Goal: Task Accomplishment & Management: Use online tool/utility

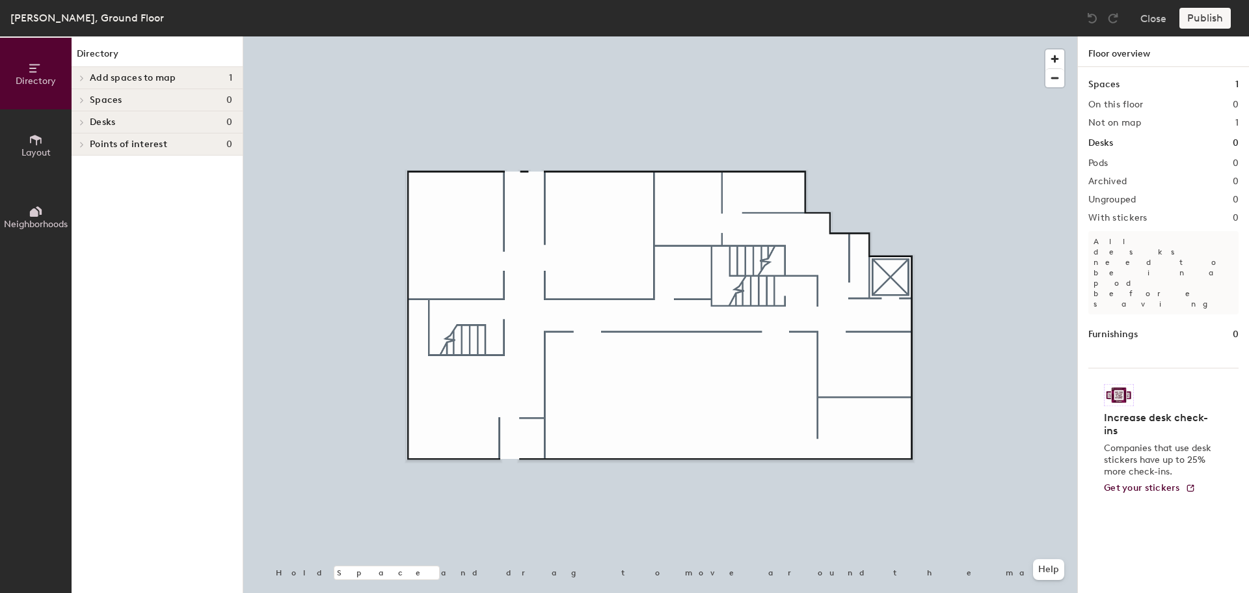
click at [116, 79] on span "Add spaces to map" at bounding box center [133, 78] width 87 height 10
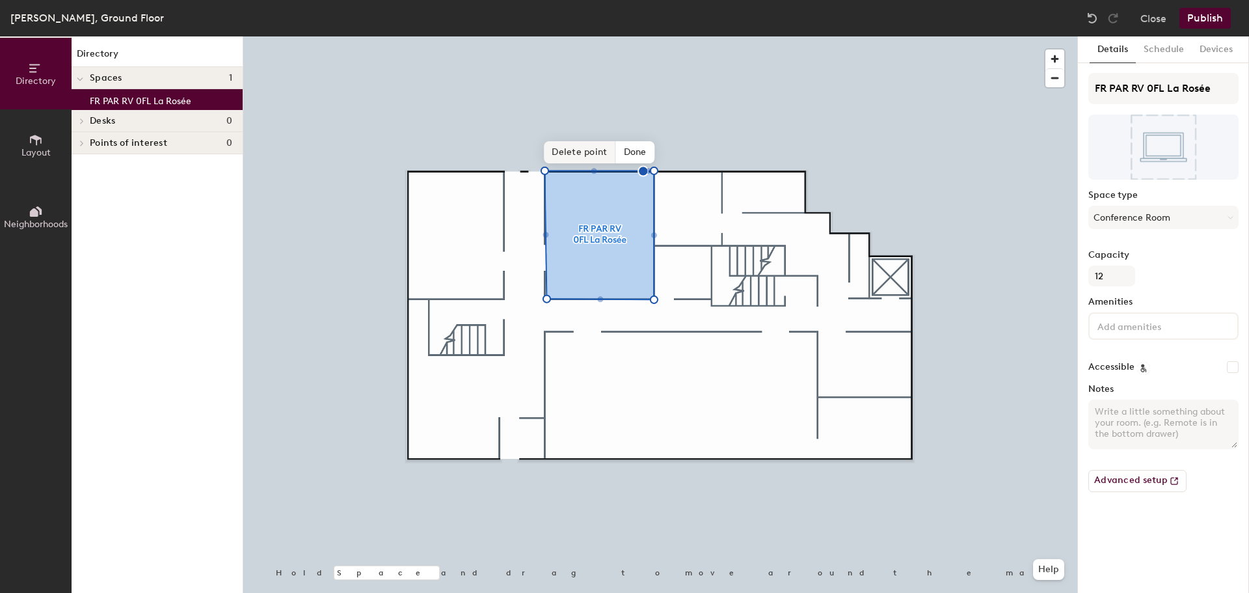
click at [584, 154] on span "Delete point" at bounding box center [580, 152] width 72 height 22
click at [631, 150] on span "Done" at bounding box center [625, 152] width 38 height 22
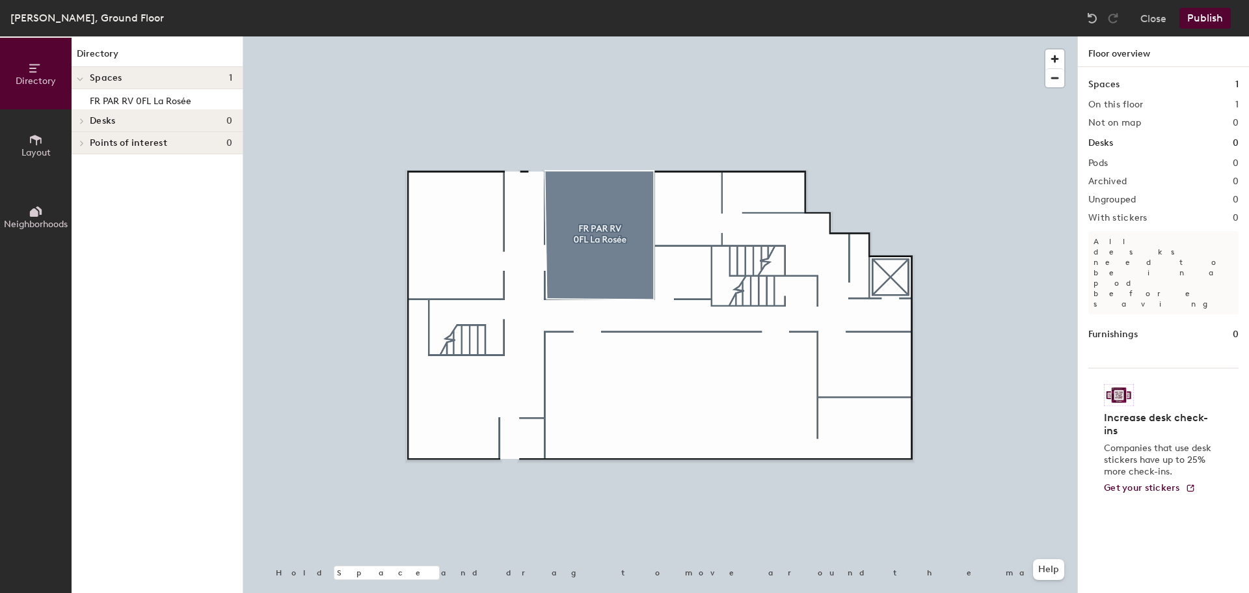
click at [1213, 22] on button "Publish" at bounding box center [1204, 18] width 51 height 21
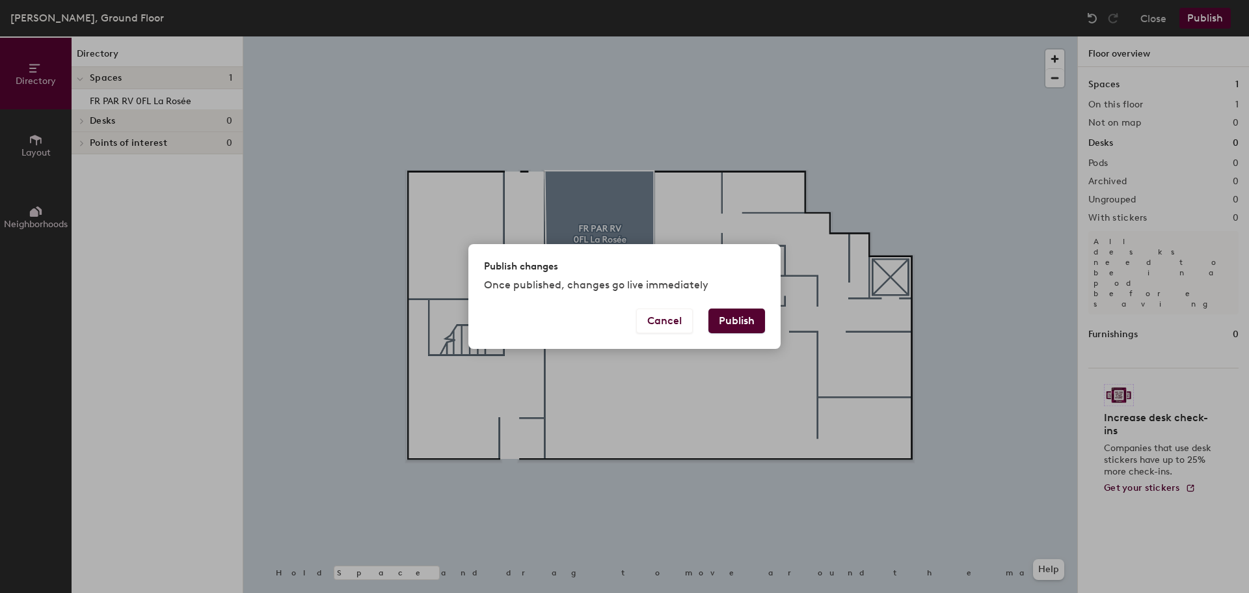
click at [751, 318] on button "Publish" at bounding box center [736, 320] width 57 height 25
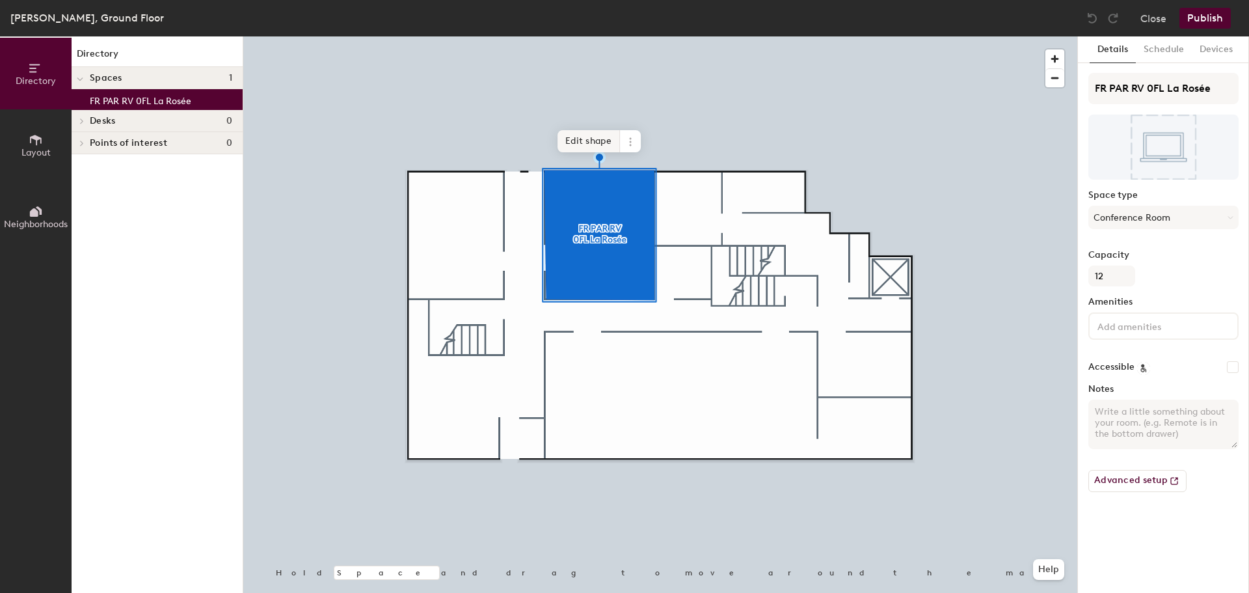
click at [585, 141] on span "Edit shape" at bounding box center [588, 141] width 62 height 22
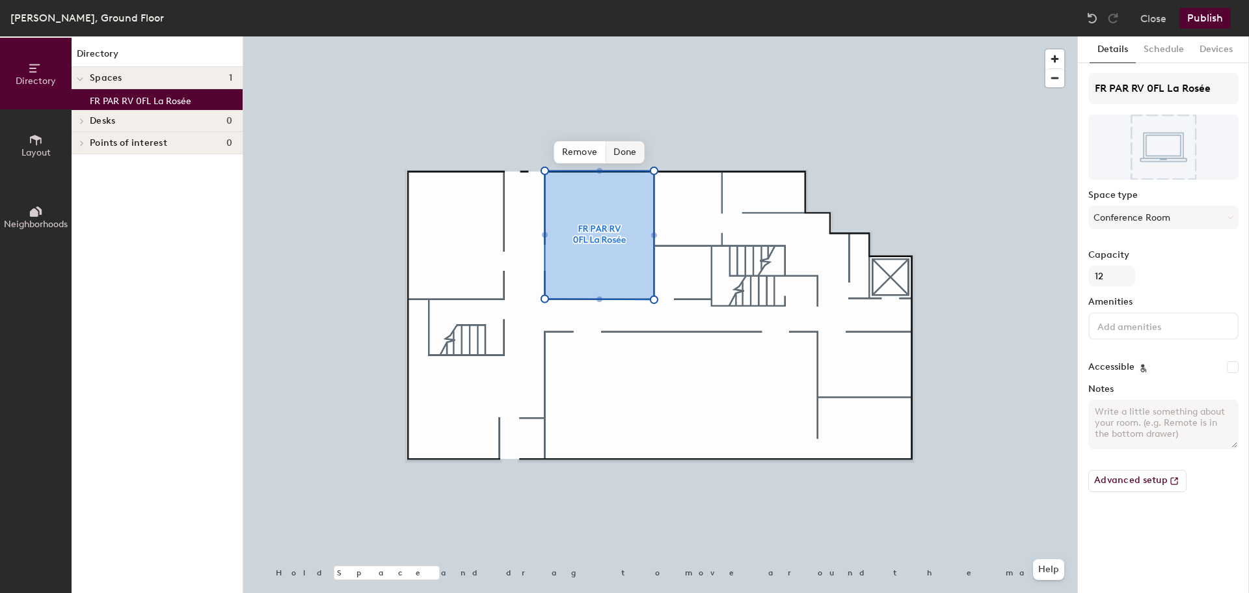
click at [629, 155] on span "Done" at bounding box center [625, 152] width 38 height 22
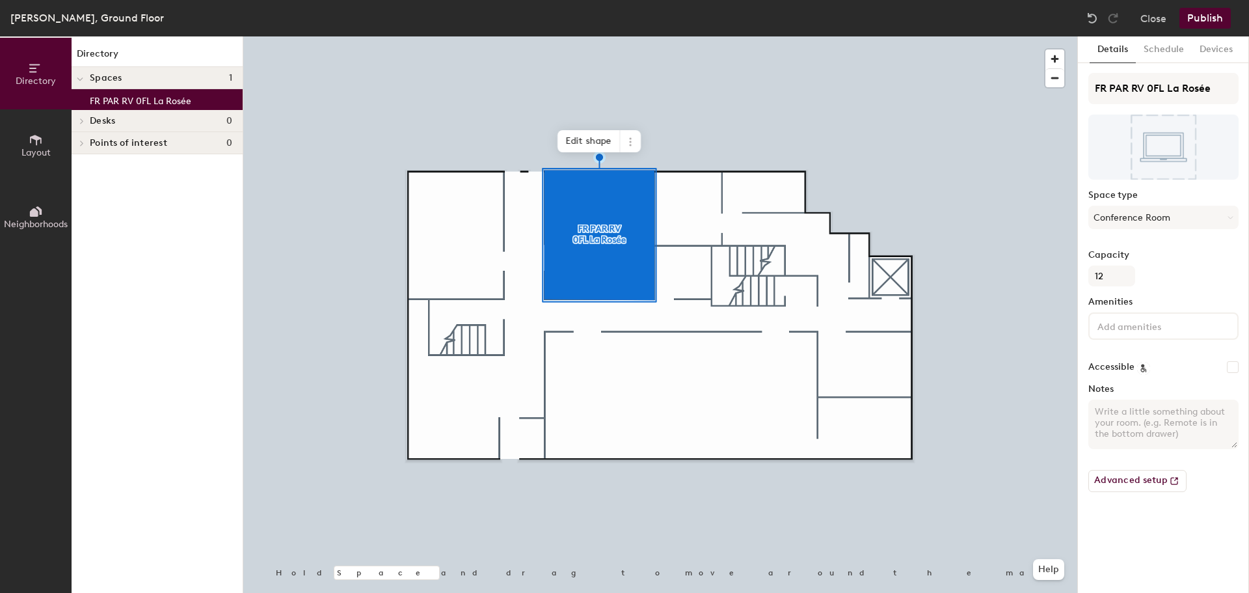
click at [1220, 7] on div "Rue Volney, Ground Floor Close Publish" at bounding box center [624, 18] width 1249 height 36
click at [1217, 17] on button "Publish" at bounding box center [1204, 18] width 51 height 21
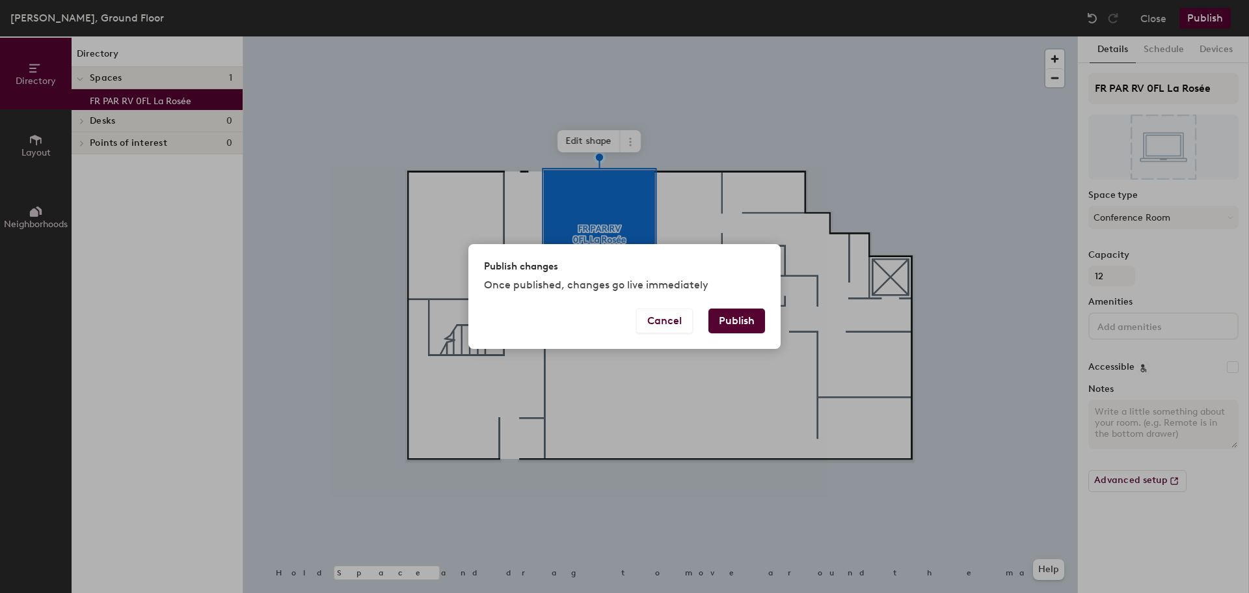
click at [736, 321] on button "Publish" at bounding box center [736, 320] width 57 height 25
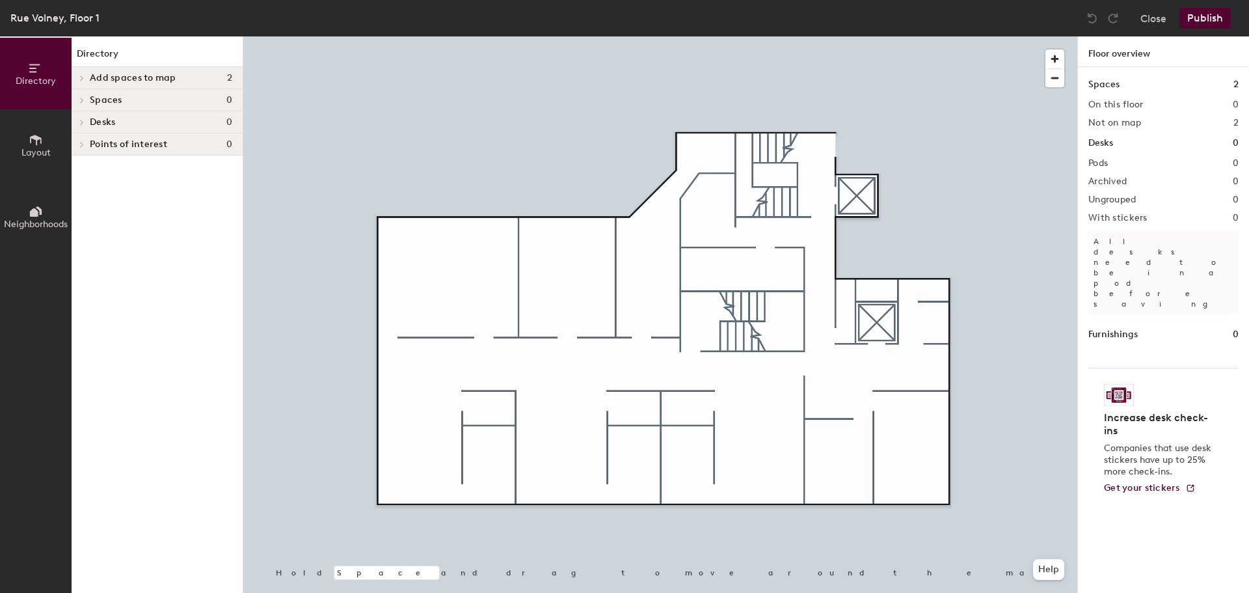
click at [118, 75] on span "Add spaces to map" at bounding box center [133, 78] width 87 height 10
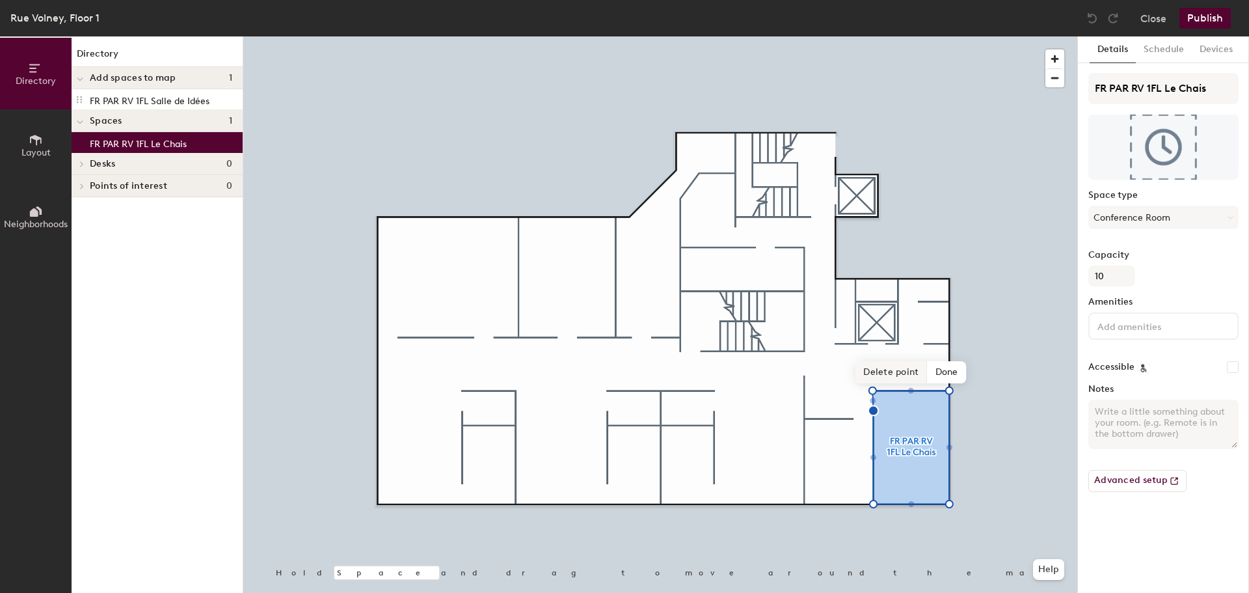
click at [889, 365] on span "Delete point" at bounding box center [891, 372] width 72 height 22
click at [941, 370] on span "Done" at bounding box center [947, 372] width 38 height 22
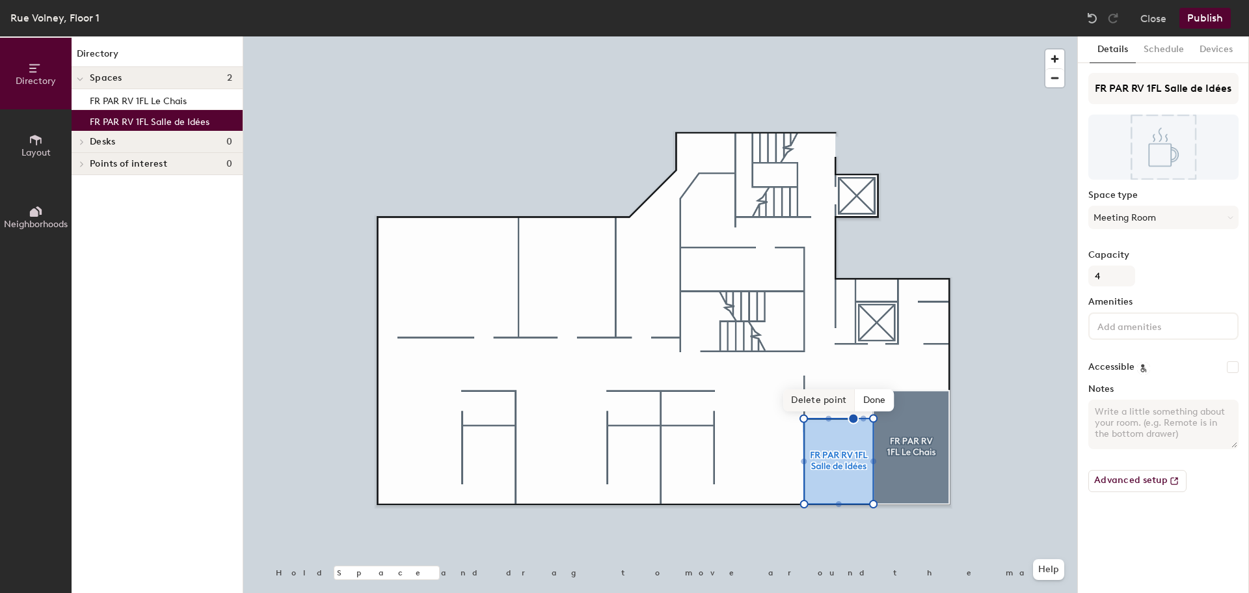
click at [831, 407] on span "Delete point" at bounding box center [819, 400] width 72 height 22
click at [868, 398] on span "Done" at bounding box center [864, 400] width 38 height 22
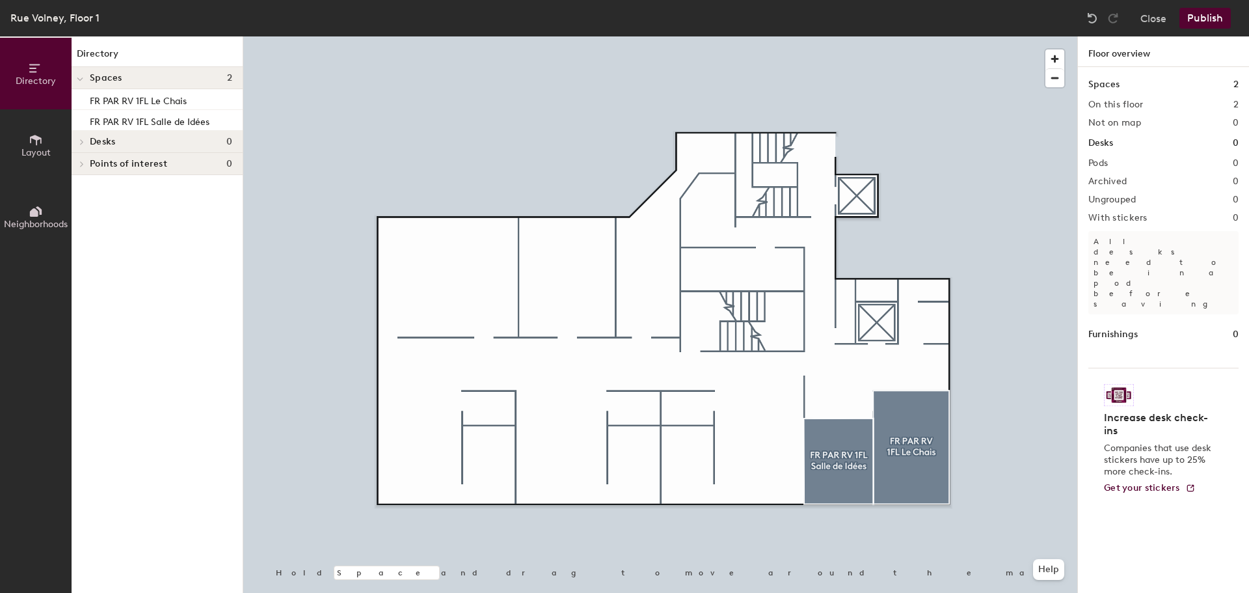
click at [1204, 23] on button "Publish" at bounding box center [1204, 18] width 51 height 21
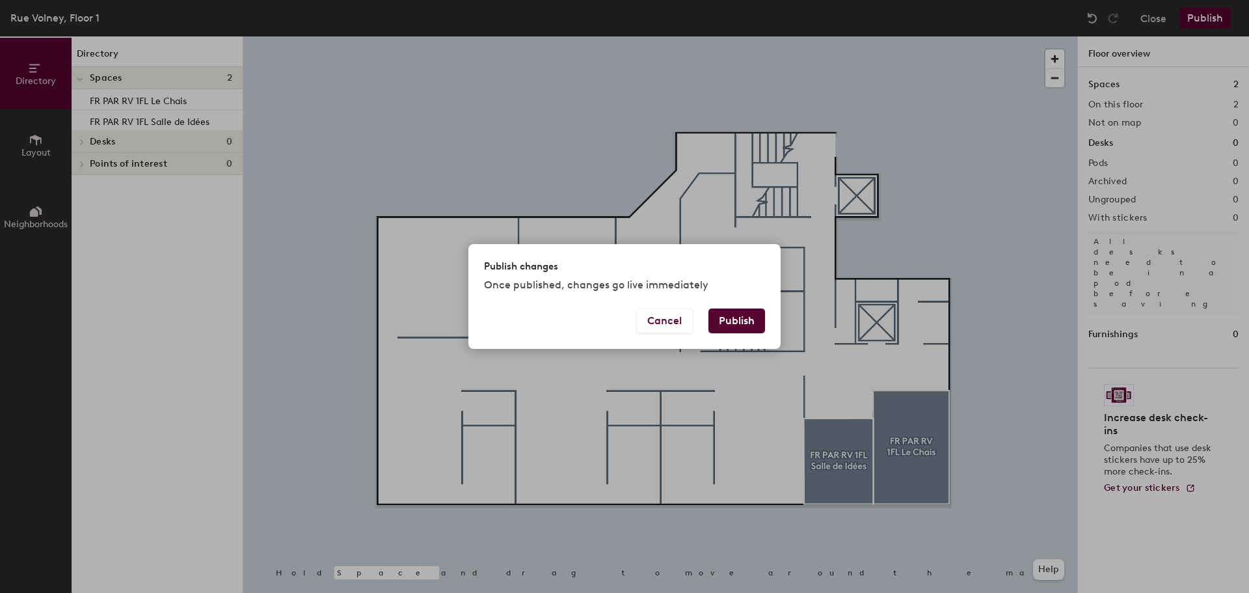
click at [748, 321] on button "Publish" at bounding box center [736, 320] width 57 height 25
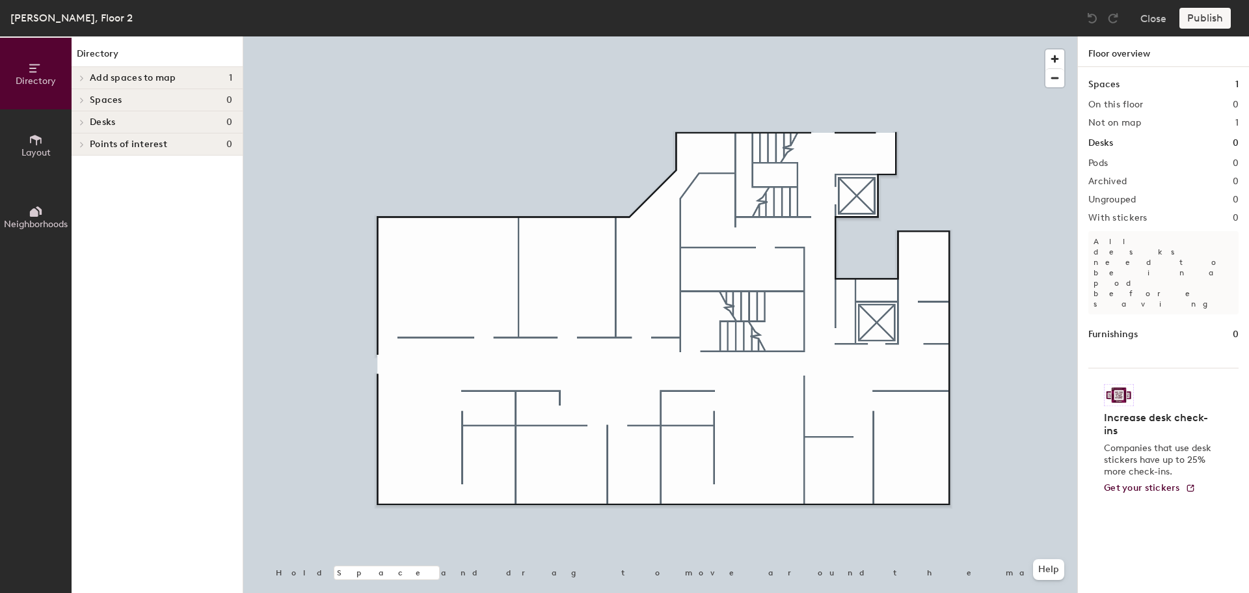
click at [155, 68] on div "Add spaces to map 1" at bounding box center [157, 78] width 171 height 22
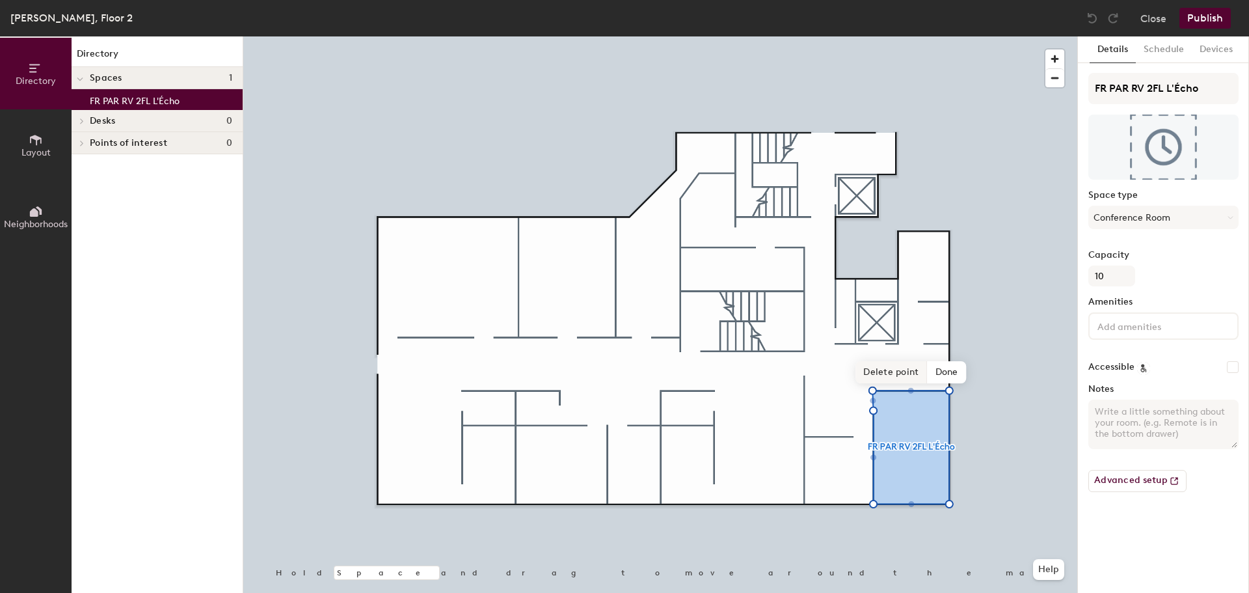
click at [889, 370] on span "Delete point" at bounding box center [891, 372] width 72 height 22
click at [946, 368] on span "Done" at bounding box center [947, 372] width 38 height 22
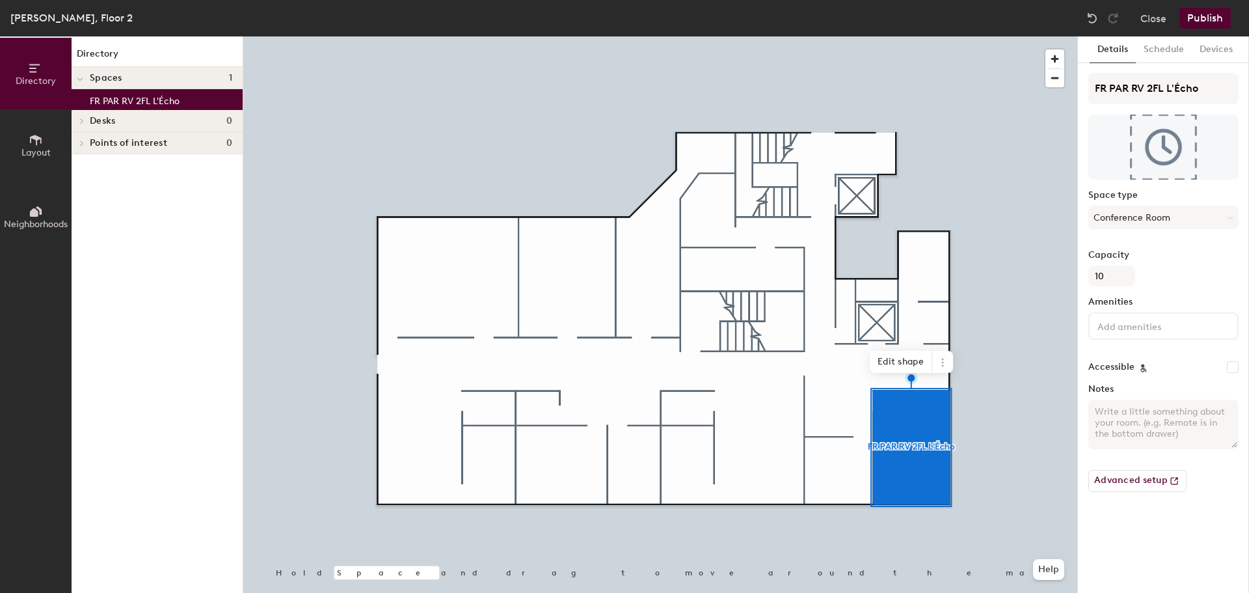
click at [1211, 14] on button "Publish" at bounding box center [1204, 18] width 51 height 21
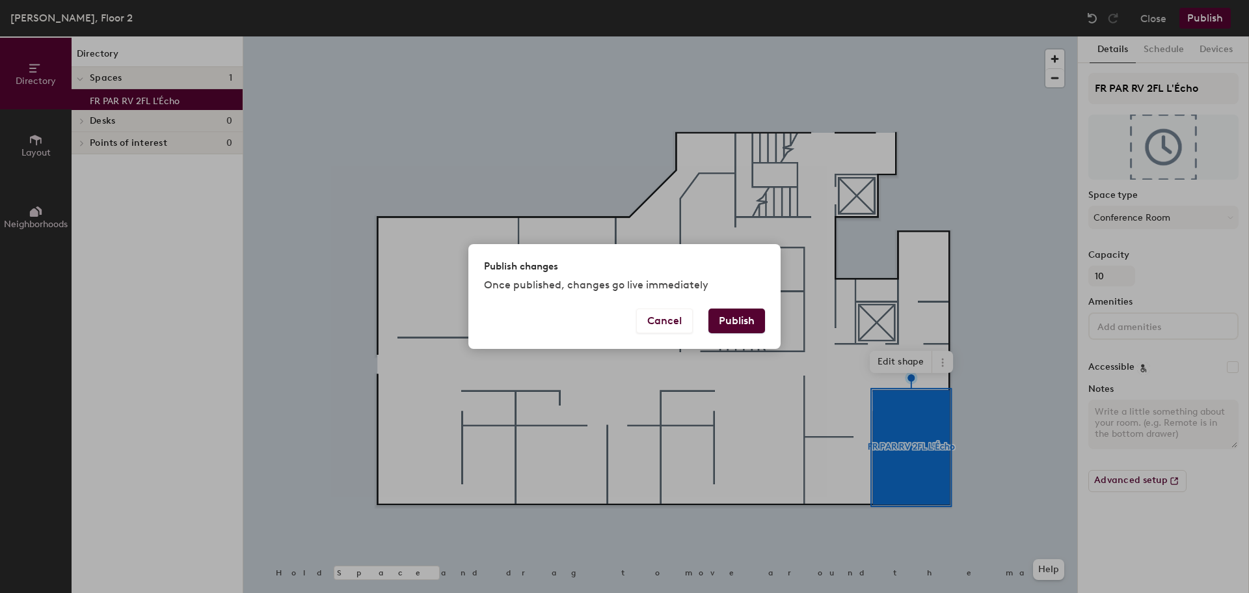
click at [746, 322] on button "Publish" at bounding box center [736, 320] width 57 height 25
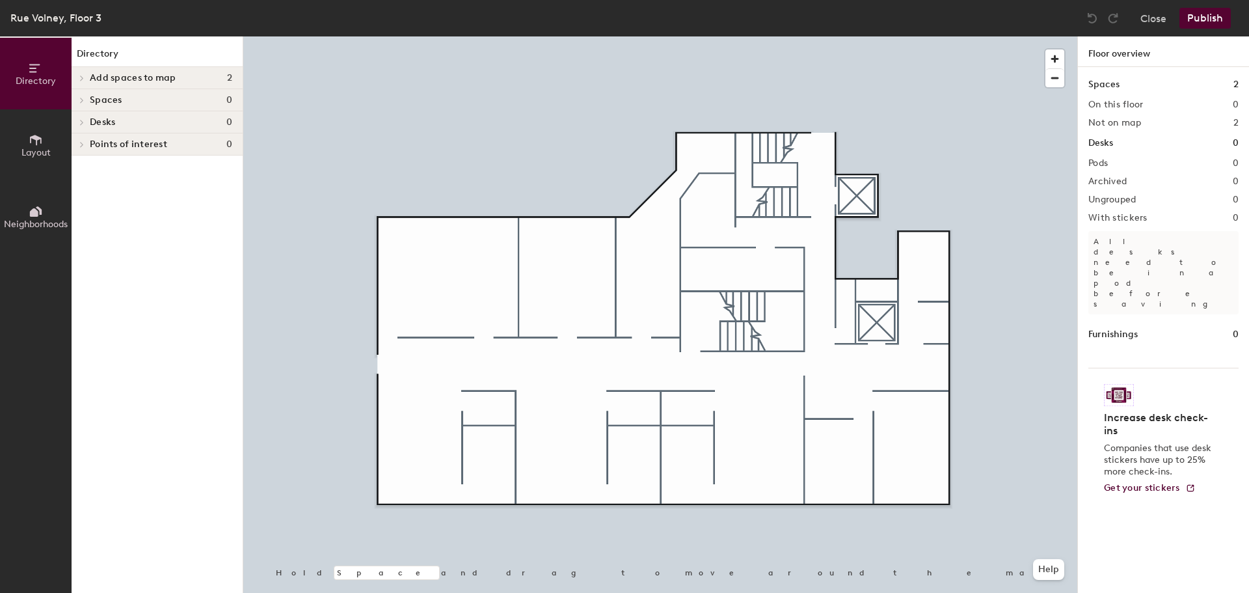
click at [118, 77] on span "Add spaces to map" at bounding box center [133, 78] width 87 height 10
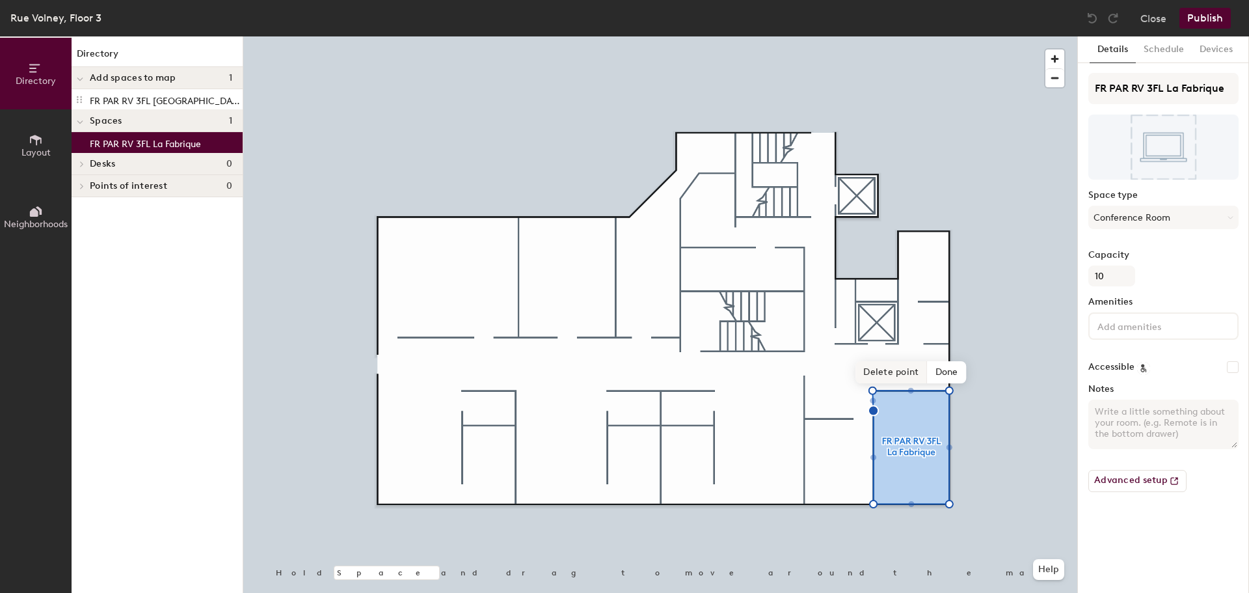
click at [906, 371] on span "Delete point" at bounding box center [891, 372] width 72 height 22
click at [935, 368] on span "Done" at bounding box center [947, 372] width 38 height 22
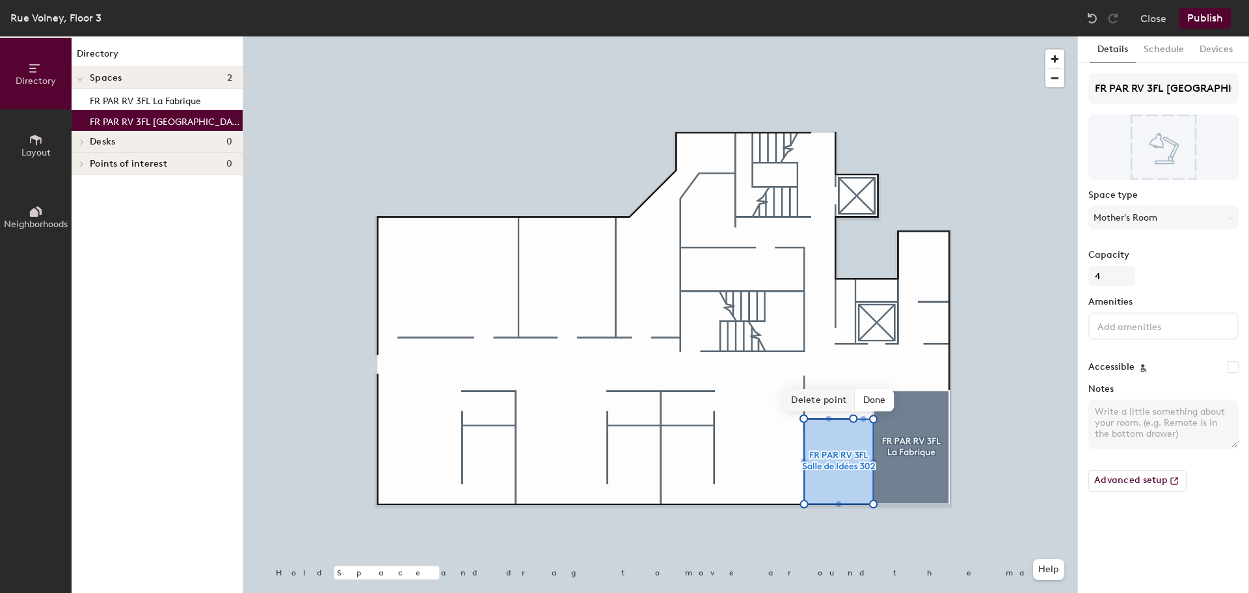
click at [834, 405] on span "Delete point" at bounding box center [819, 400] width 72 height 22
click at [876, 403] on span "Done" at bounding box center [874, 400] width 38 height 22
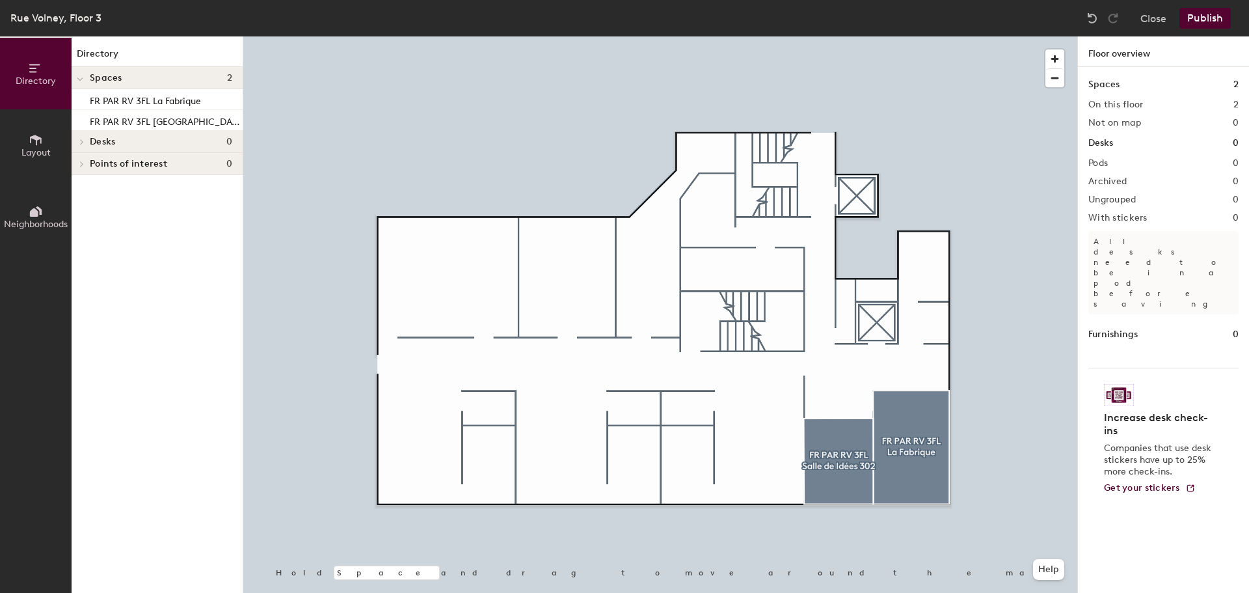
click at [1211, 23] on button "Publish" at bounding box center [1204, 18] width 51 height 21
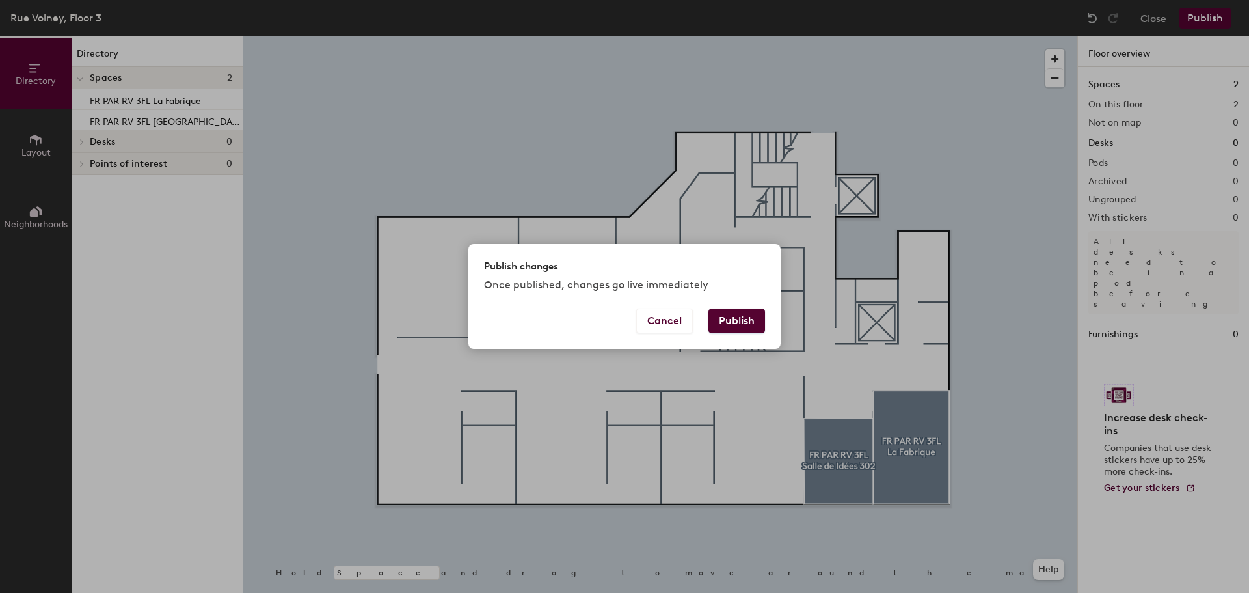
click at [752, 314] on button "Publish" at bounding box center [736, 320] width 57 height 25
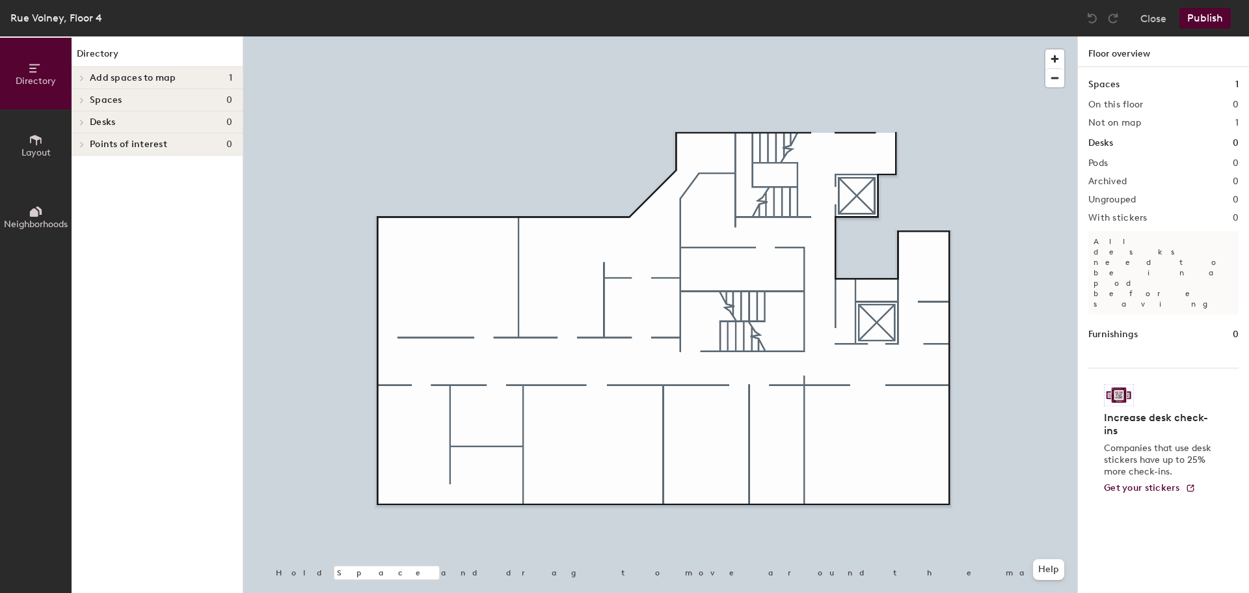
click at [124, 78] on span "Add spaces to map" at bounding box center [133, 78] width 87 height 10
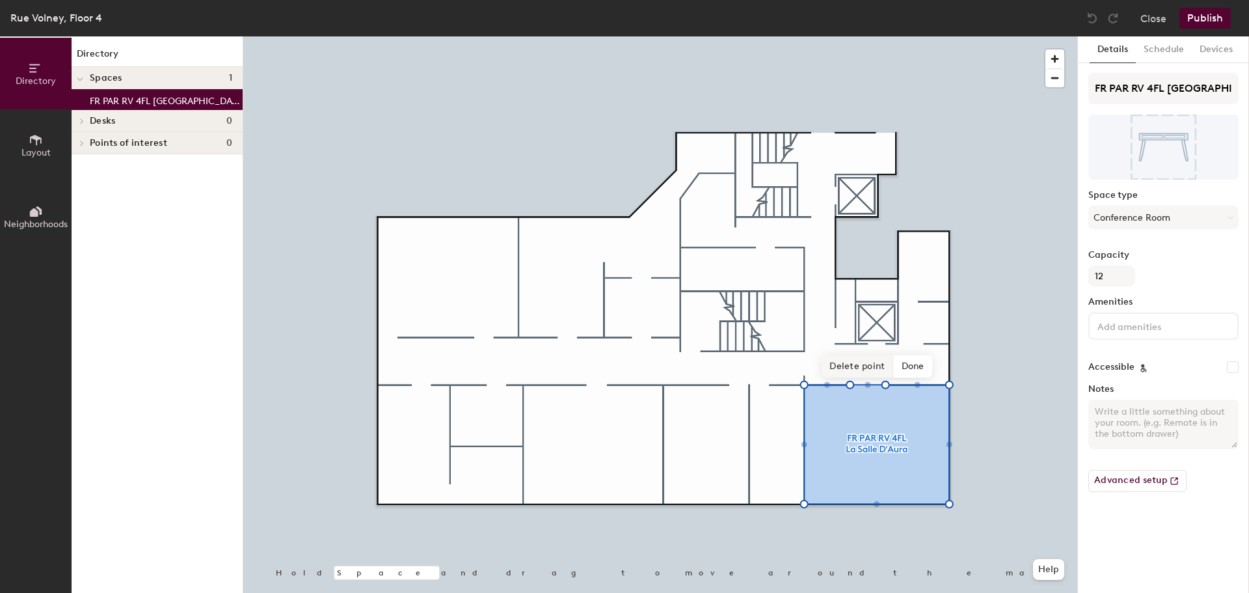
click at [867, 371] on span "Delete point" at bounding box center [858, 366] width 72 height 22
click at [870, 369] on span "Delete point" at bounding box center [858, 366] width 72 height 22
click at [909, 366] on span "Done" at bounding box center [902, 366] width 38 height 22
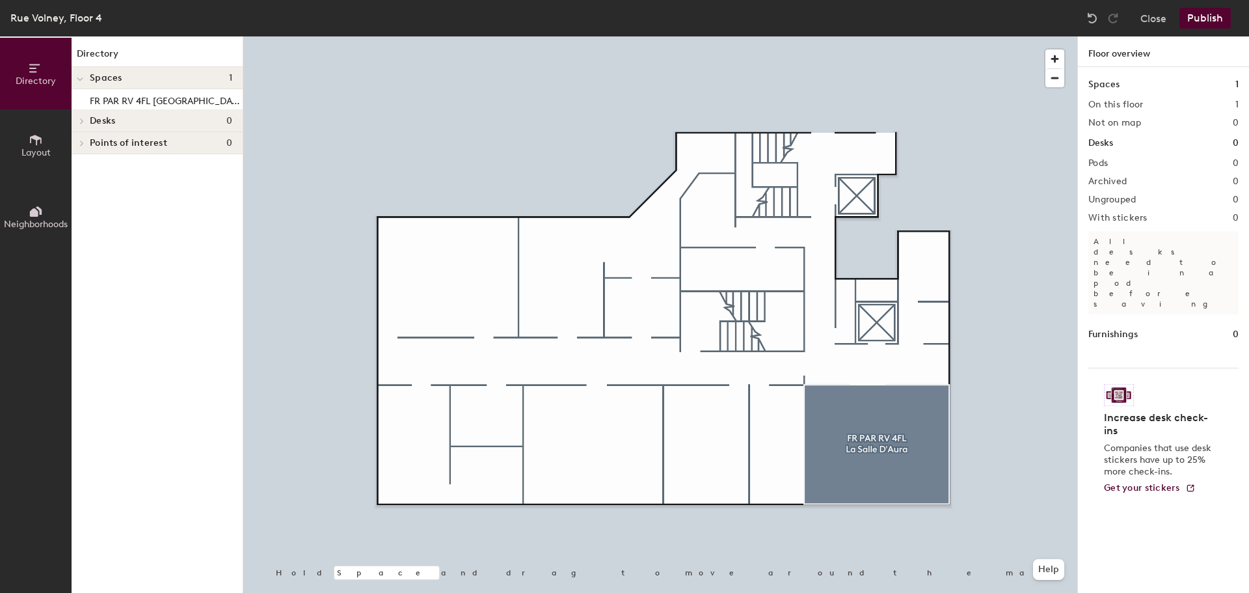
click at [1216, 14] on button "Publish" at bounding box center [1204, 18] width 51 height 21
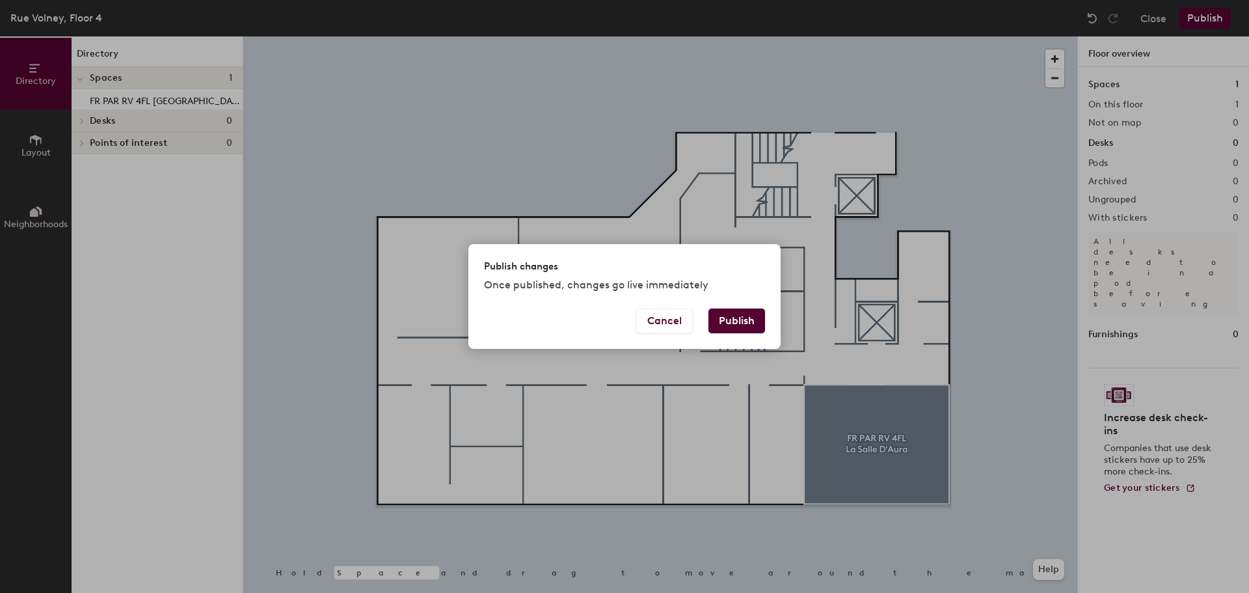
click at [747, 327] on button "Publish" at bounding box center [736, 320] width 57 height 25
